Goal: Find specific page/section: Find specific page/section

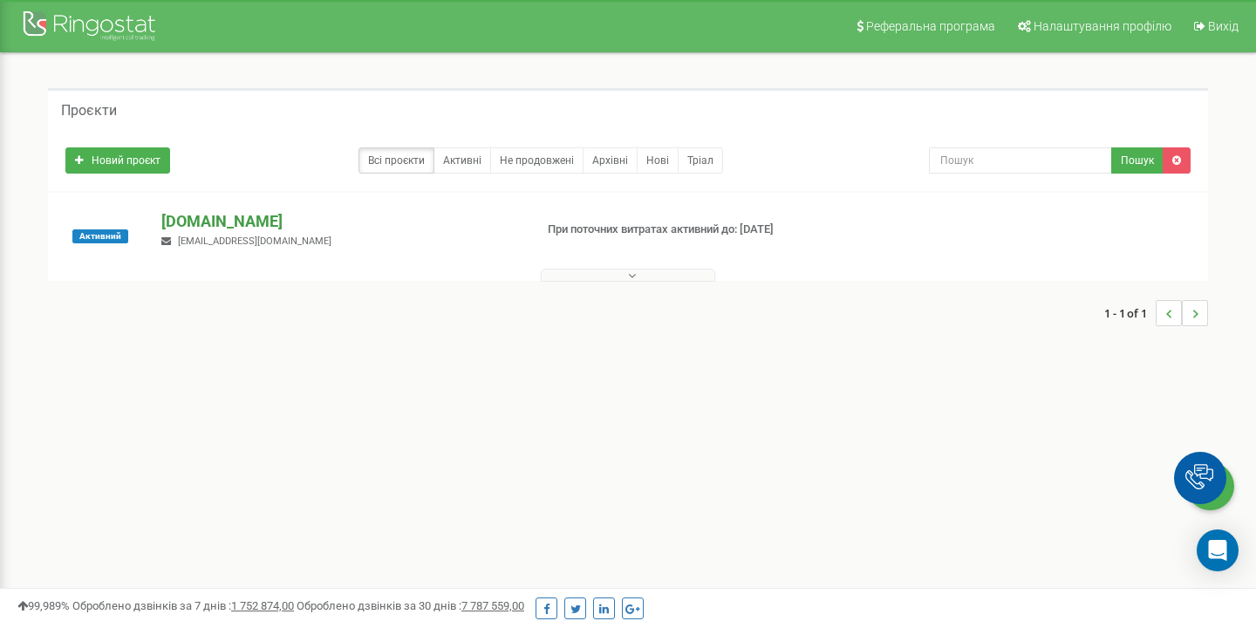
click at [219, 221] on p "[DOMAIN_NAME]" at bounding box center [340, 221] width 358 height 23
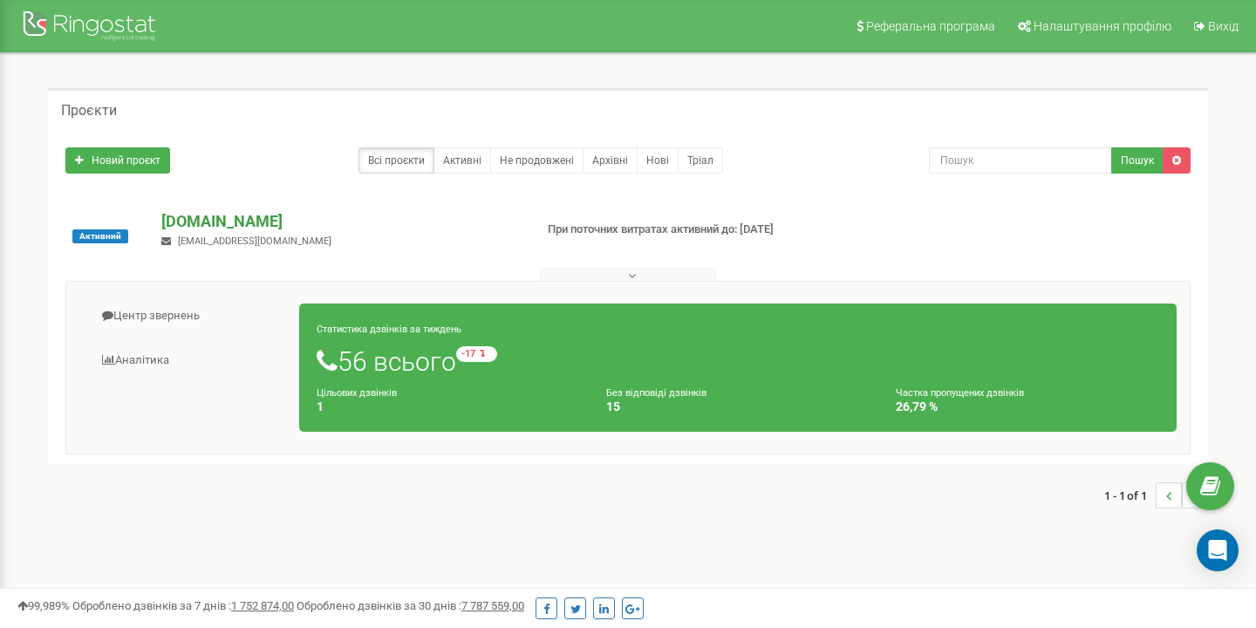
click at [221, 226] on p "[DOMAIN_NAME]" at bounding box center [340, 221] width 358 height 23
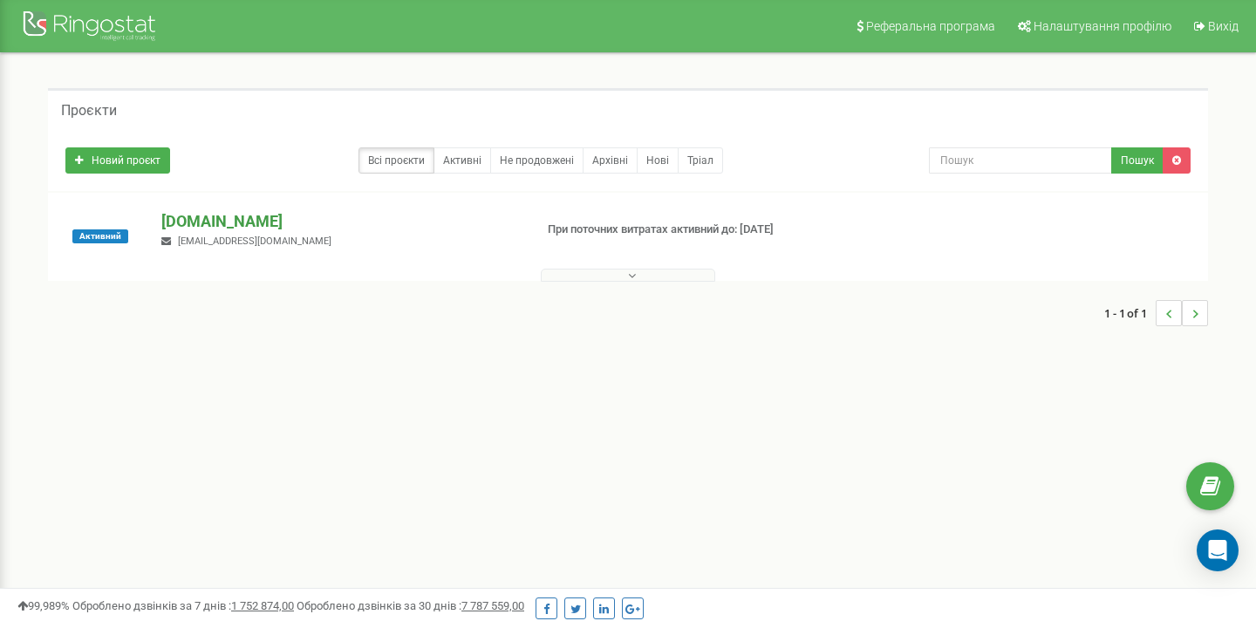
click at [221, 226] on p "[DOMAIN_NAME]" at bounding box center [340, 221] width 358 height 23
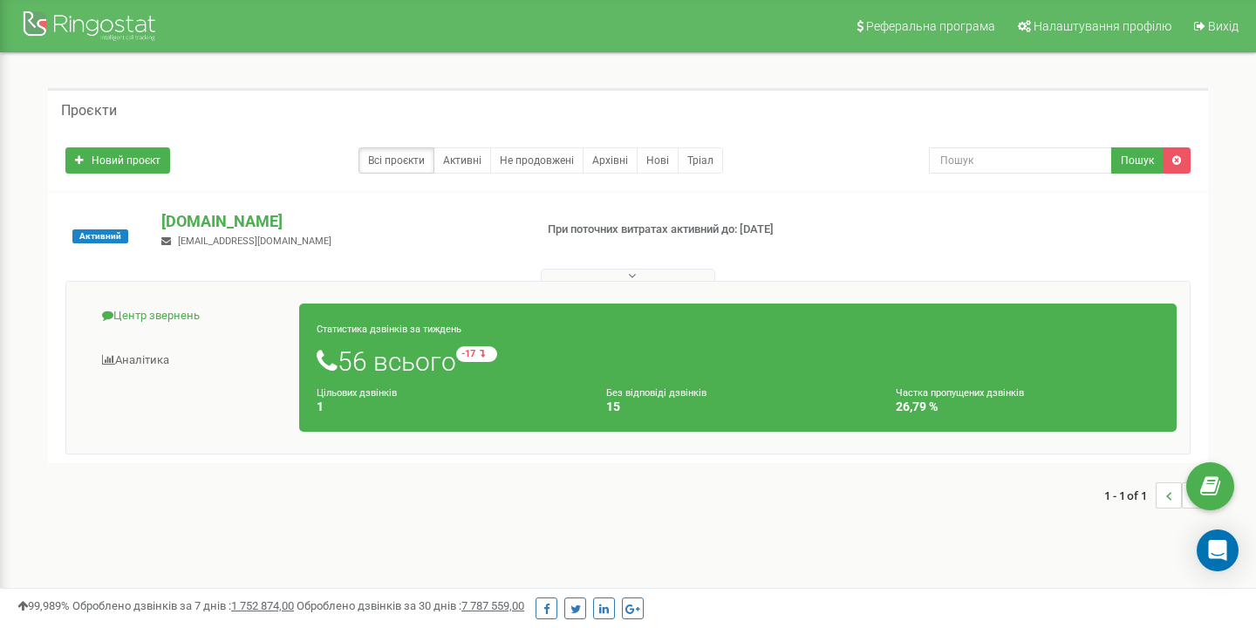
click at [145, 308] on link "Центр звернень" at bounding box center [189, 316] width 221 height 43
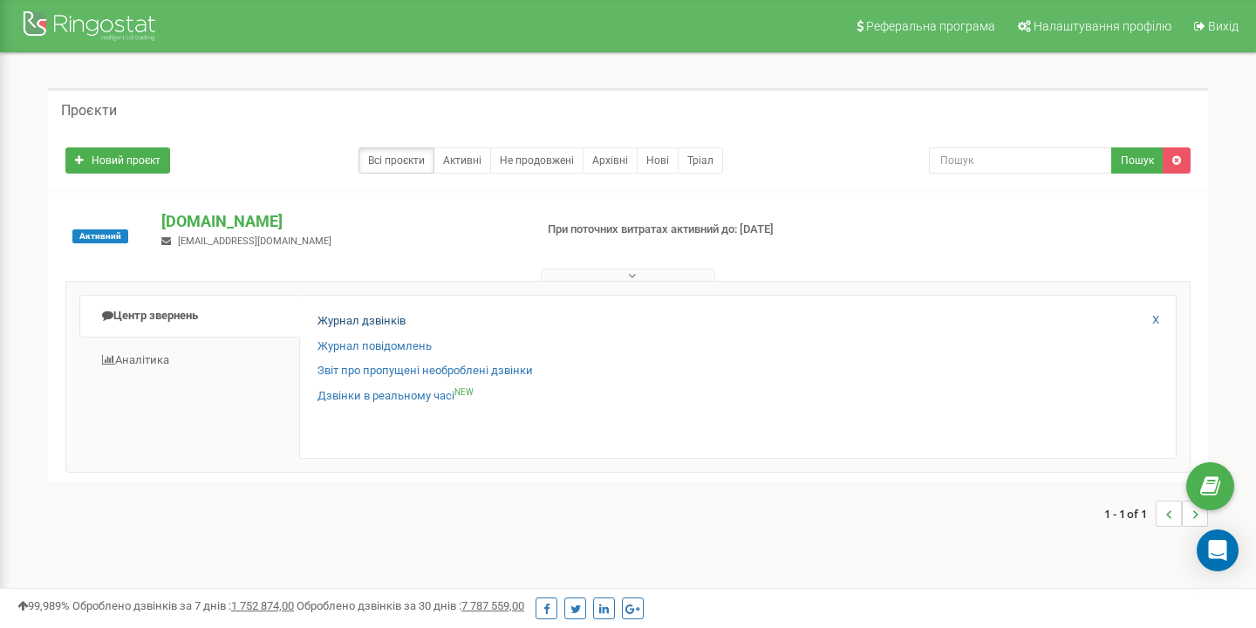
click at [373, 318] on link "Журнал дзвінків" at bounding box center [362, 321] width 88 height 17
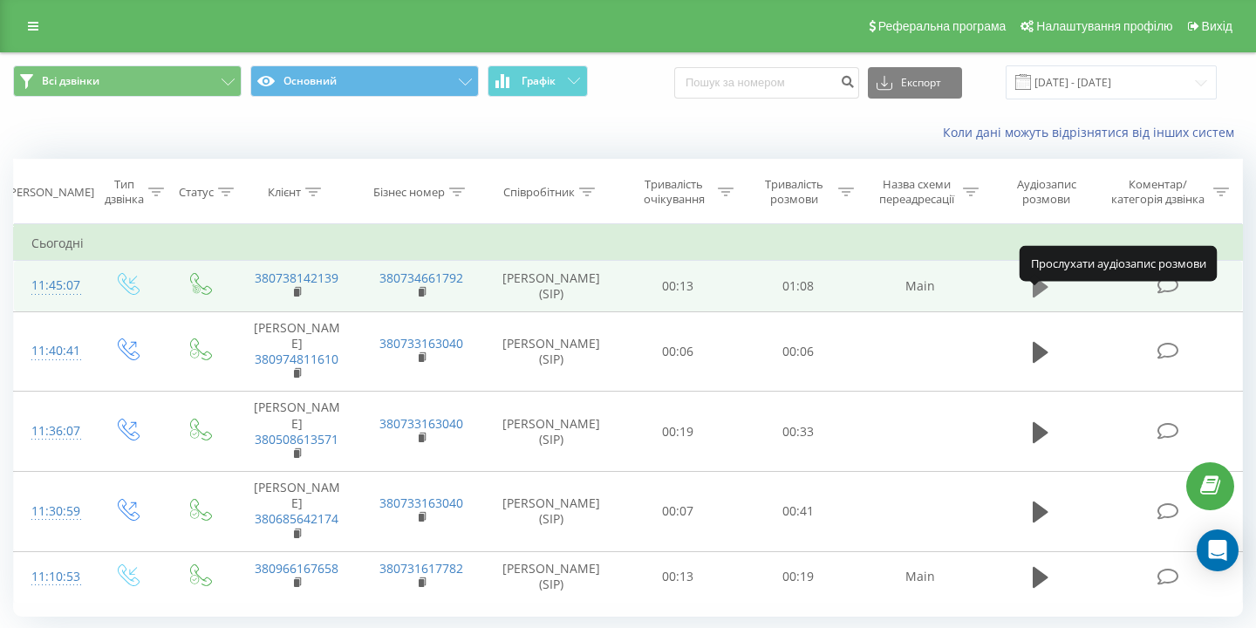
click at [1038, 298] on icon at bounding box center [1041, 287] width 16 height 21
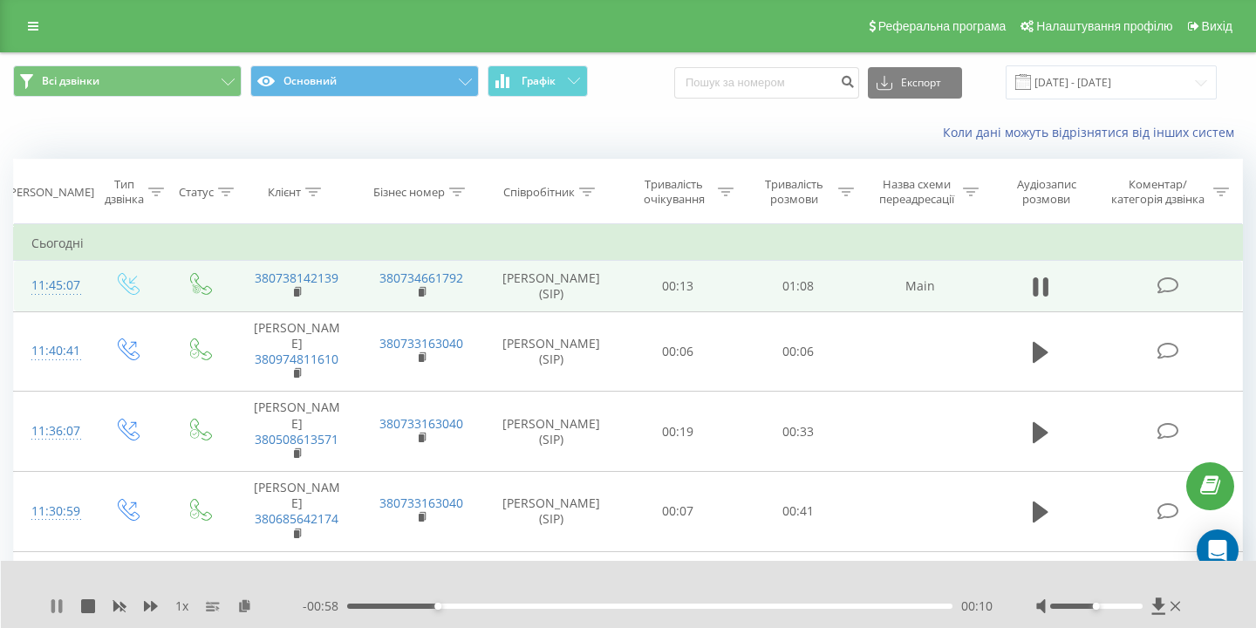
click at [61, 612] on icon at bounding box center [59, 606] width 3 height 14
click at [53, 606] on icon at bounding box center [56, 606] width 10 height 14
click at [528, 605] on div "00:20" at bounding box center [650, 606] width 606 height 5
click at [633, 605] on div "00:26" at bounding box center [650, 606] width 606 height 5
click at [729, 607] on div "00:43" at bounding box center [650, 606] width 606 height 5
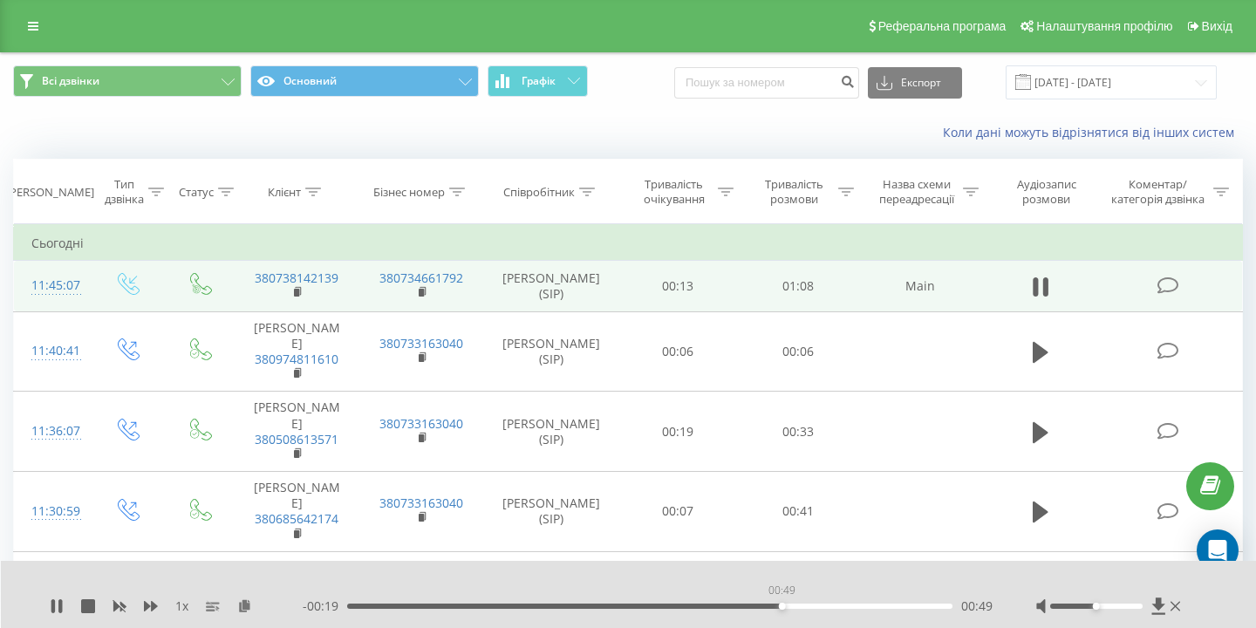
click at [782, 606] on div "00:49" at bounding box center [650, 606] width 606 height 5
click at [813, 608] on div "00:53" at bounding box center [650, 606] width 606 height 5
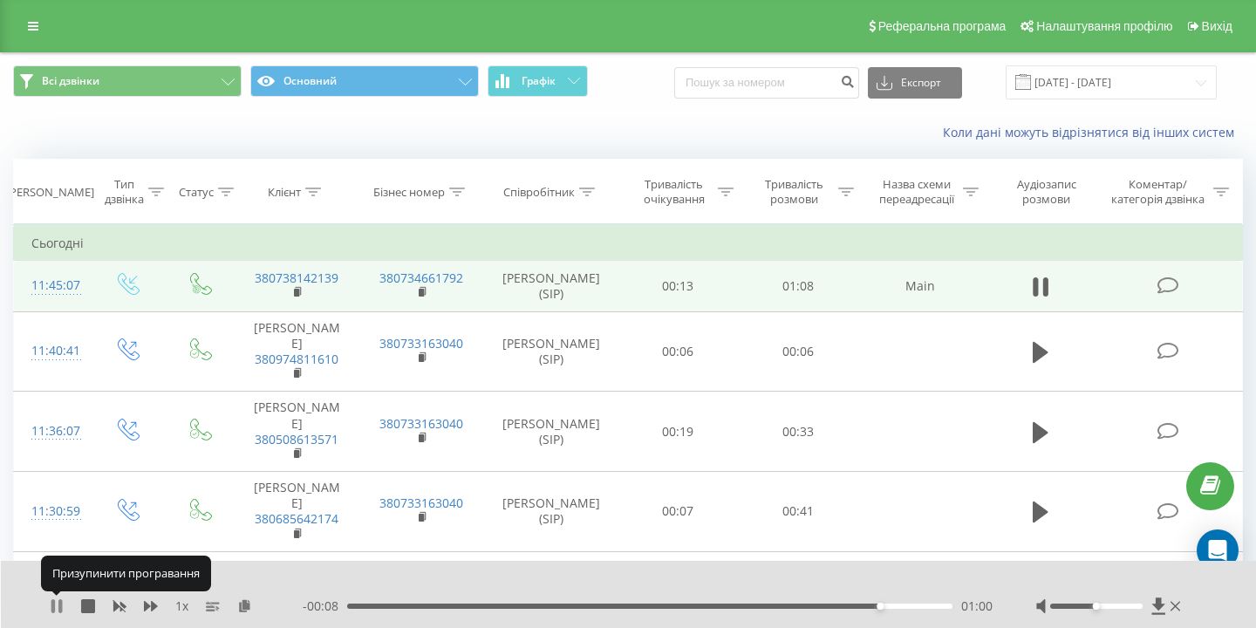
click at [59, 606] on icon at bounding box center [59, 606] width 3 height 14
